Goal: Transaction & Acquisition: Register for event/course

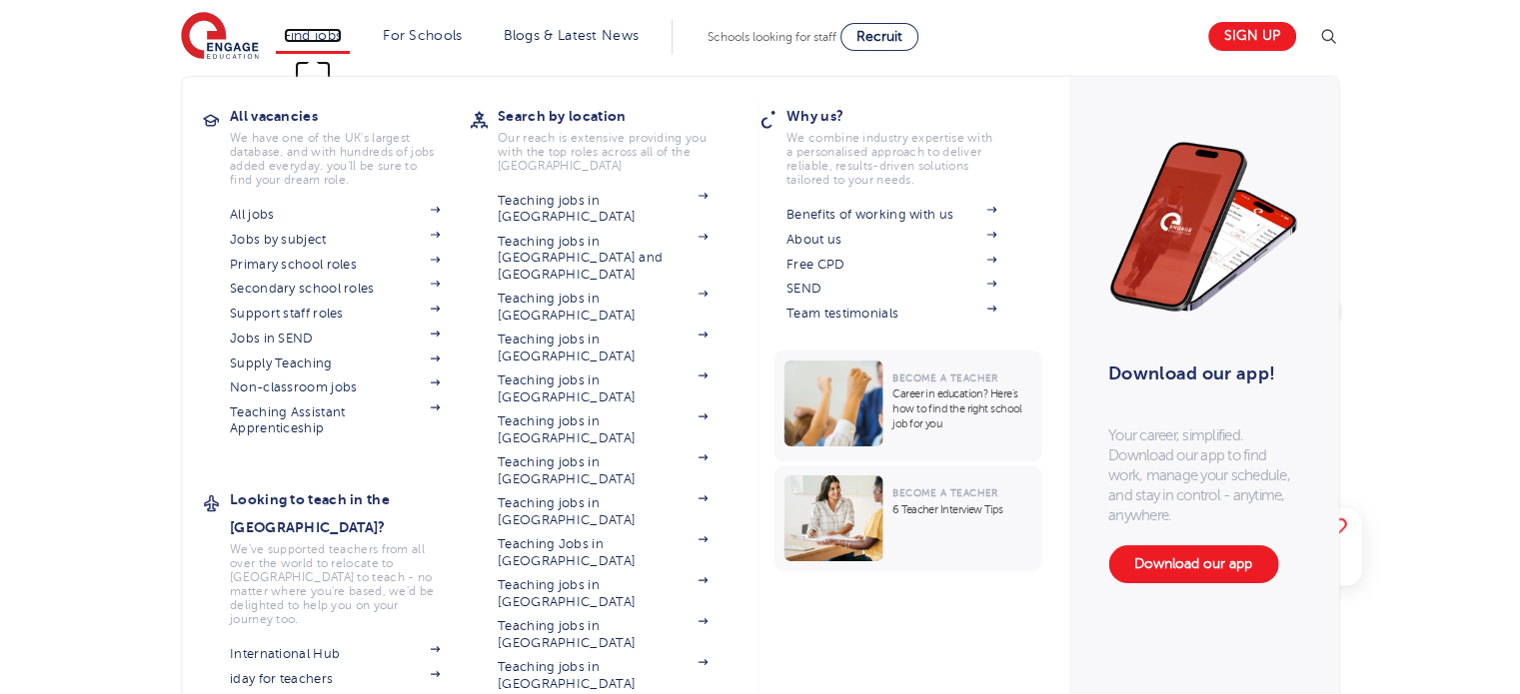
click at [327, 28] on link "Find jobs" at bounding box center [313, 35] width 59 height 15
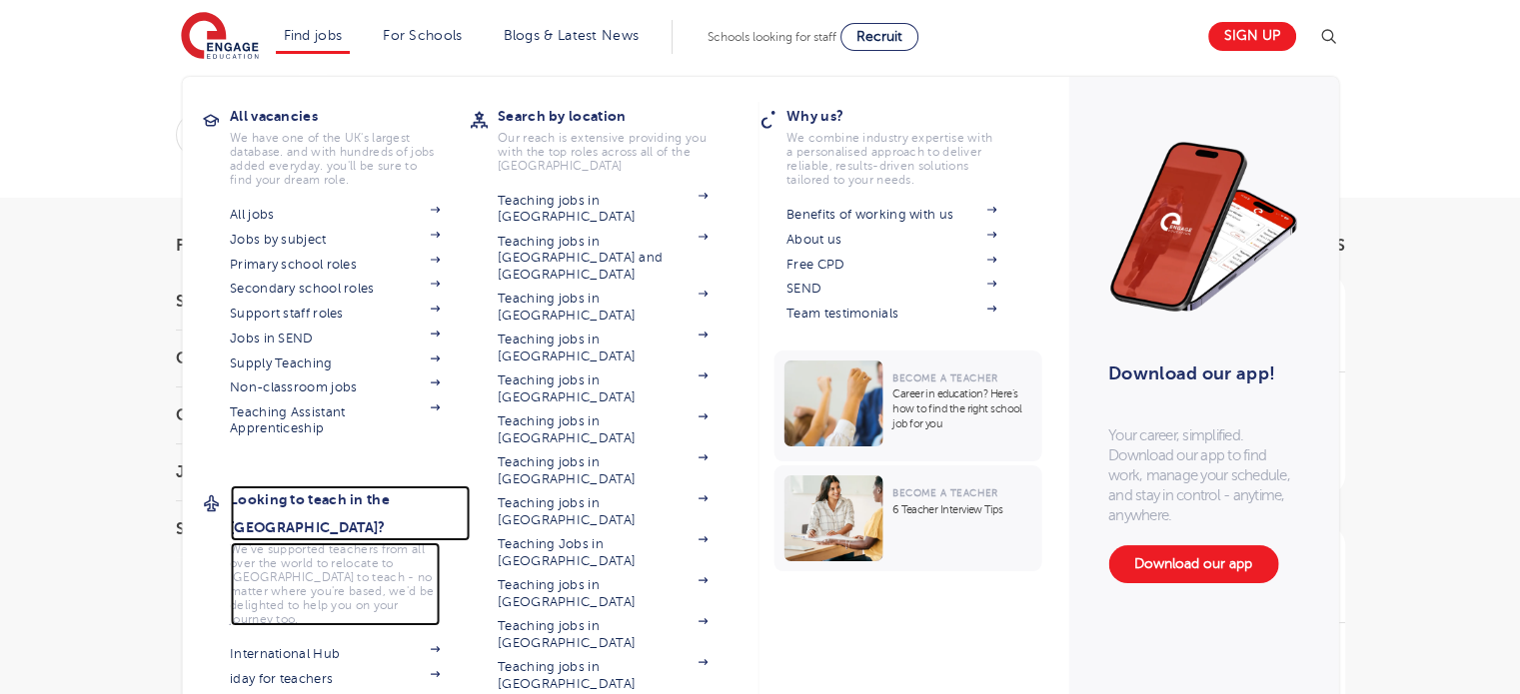
click at [368, 571] on p "We've supported teachers from all over the world to relocate to [GEOGRAPHIC_DAT…" at bounding box center [335, 585] width 210 height 84
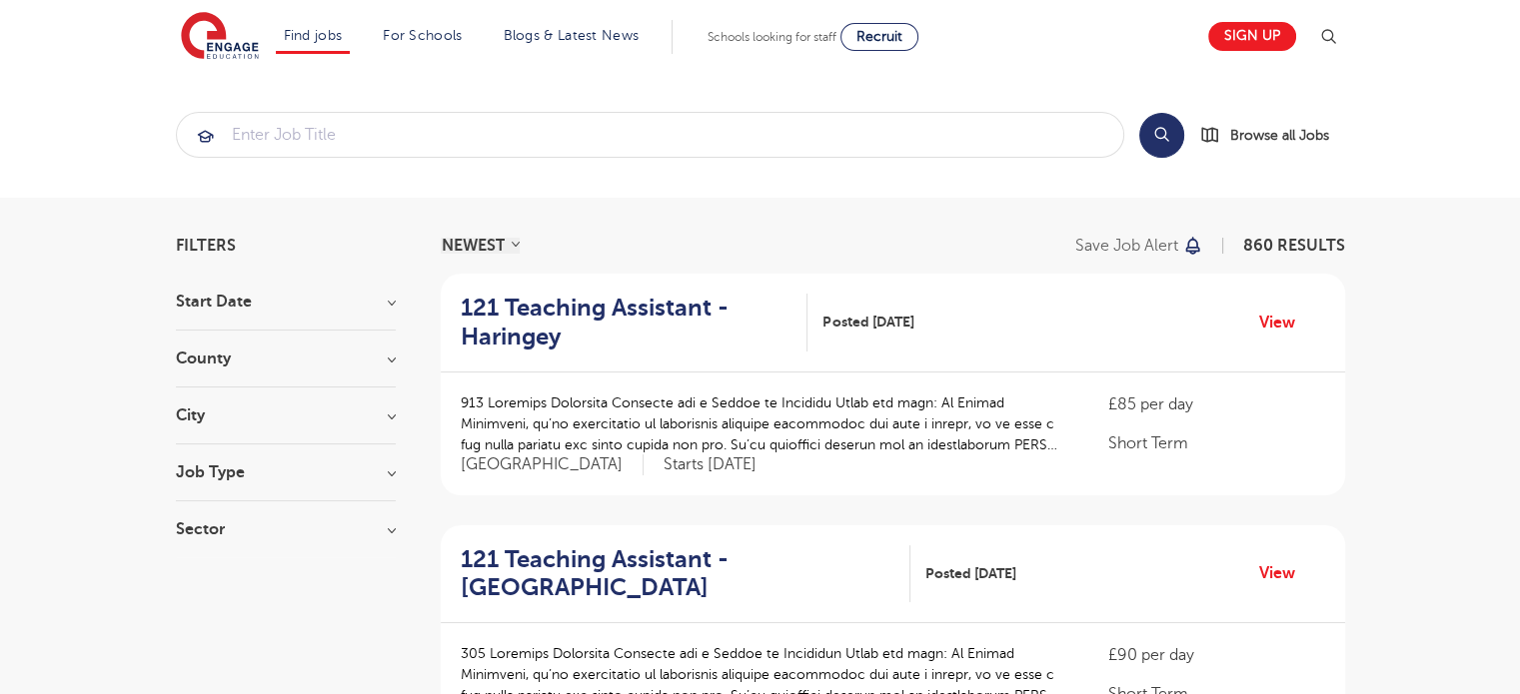
click at [275, 421] on h3 "City" at bounding box center [286, 416] width 220 height 16
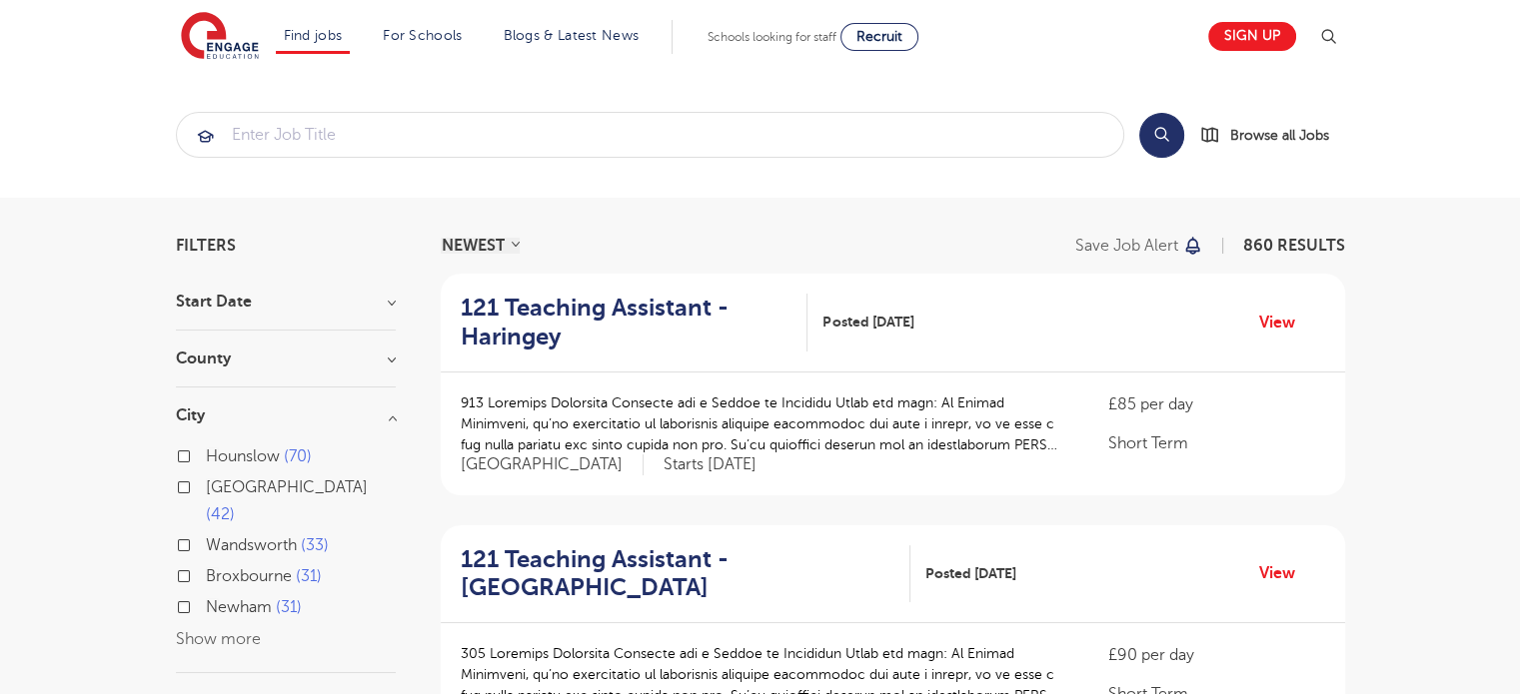
click at [185, 631] on button "Show more" at bounding box center [218, 640] width 85 height 18
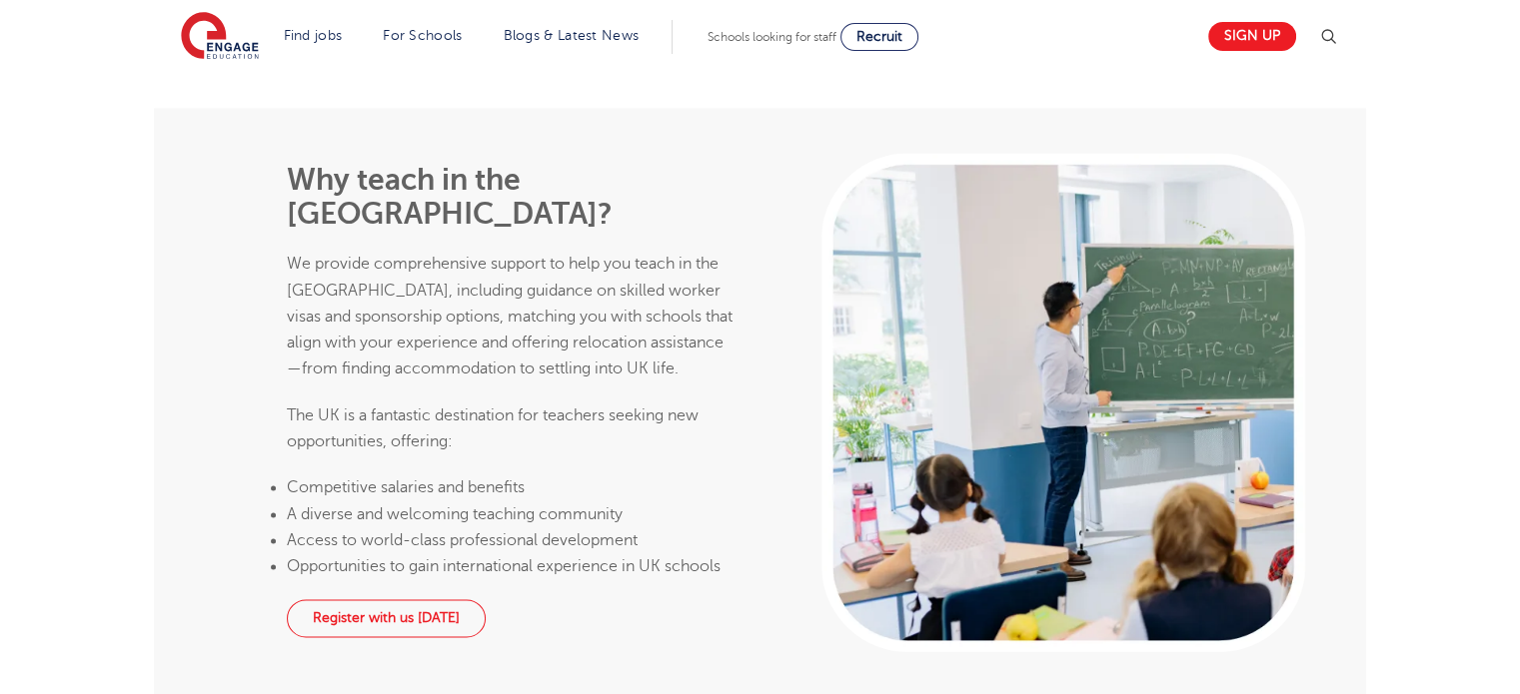
scroll to position [2698, 0]
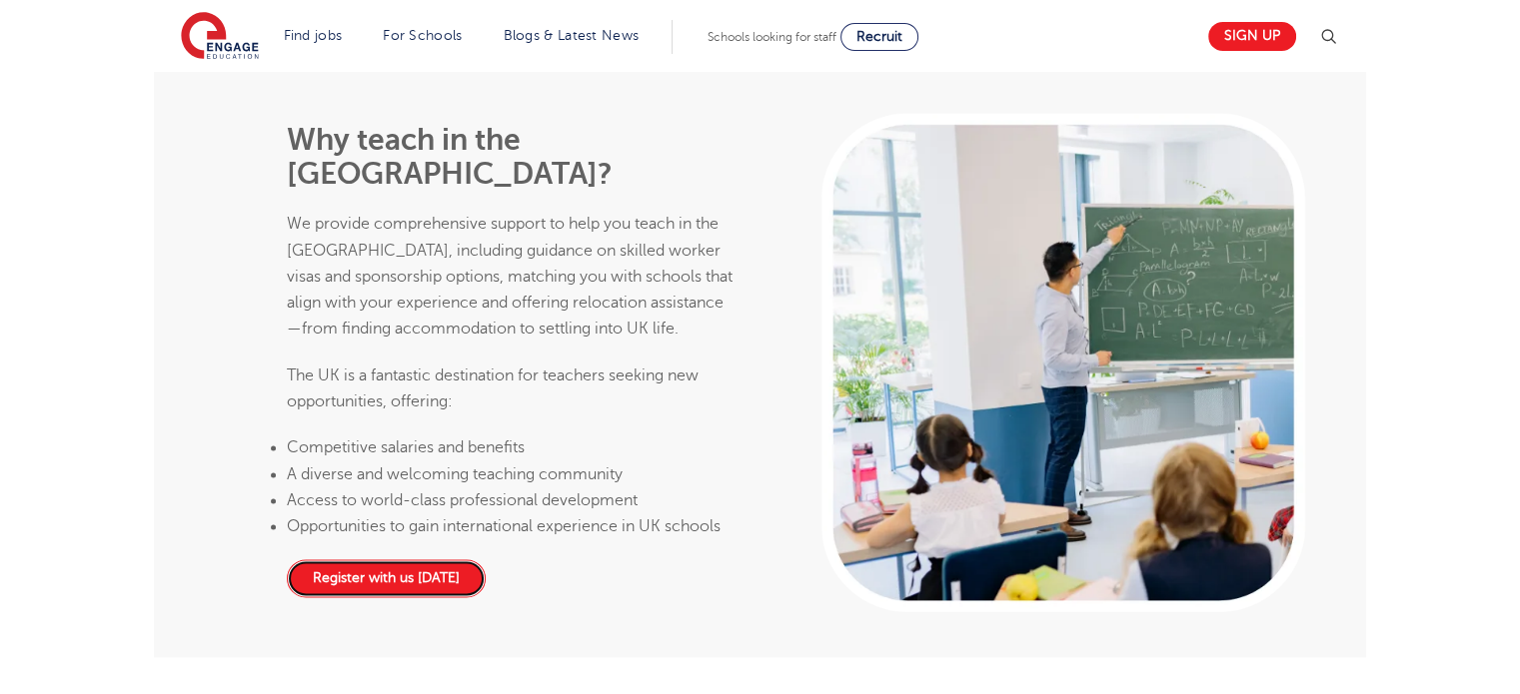
click at [363, 560] on link "Register with us [DATE]" at bounding box center [386, 579] width 199 height 38
